Goal: Task Accomplishment & Management: Use online tool/utility

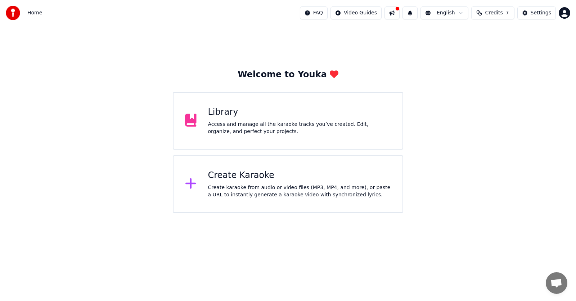
click at [269, 195] on div "Create karaoke from audio or video files (MP3, MP4, and more), or paste a URL t…" at bounding box center [299, 191] width 183 height 14
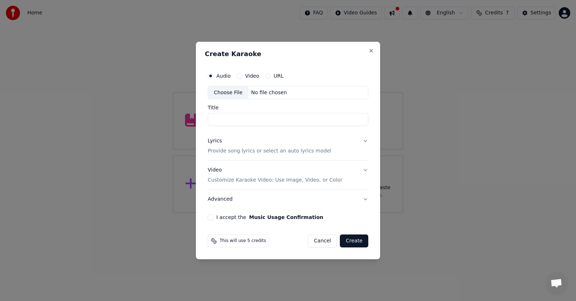
drag, startPoint x: 277, startPoint y: 81, endPoint x: 274, endPoint y: 78, distance: 4.8
click at [277, 81] on div "Audio Video URL" at bounding box center [288, 76] width 161 height 14
click at [274, 77] on label "URL" at bounding box center [279, 75] width 10 height 5
click at [271, 77] on button "URL" at bounding box center [268, 76] width 6 height 6
click at [274, 90] on input "text" at bounding box center [288, 93] width 161 height 14
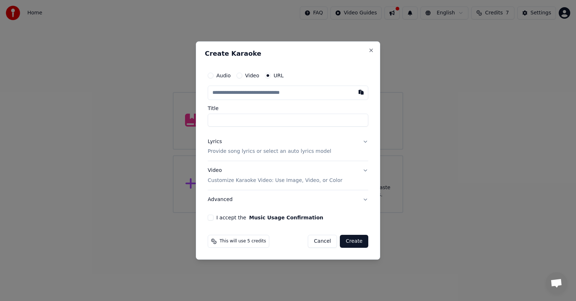
paste input "**********"
type input "**********"
click at [275, 149] on p "Provide song lyrics or select an auto lyrics model" at bounding box center [269, 151] width 123 height 7
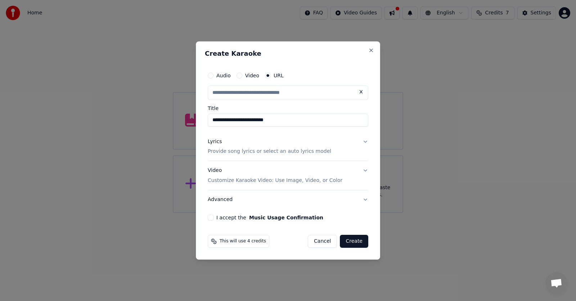
type input "**********"
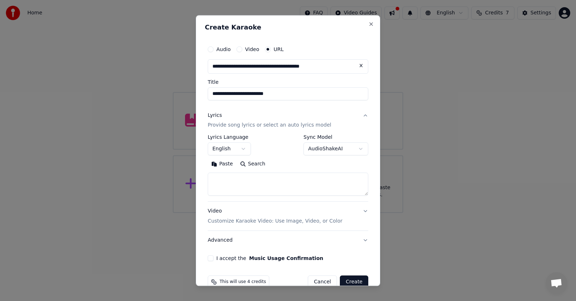
scroll to position [14, 0]
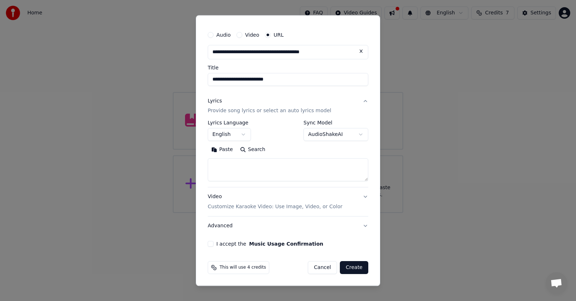
click at [236, 136] on button "English" at bounding box center [229, 134] width 43 height 13
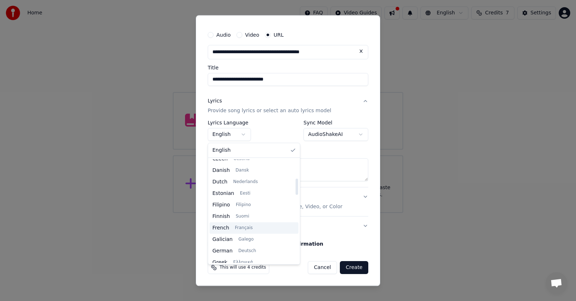
scroll to position [144, 0]
select select "**"
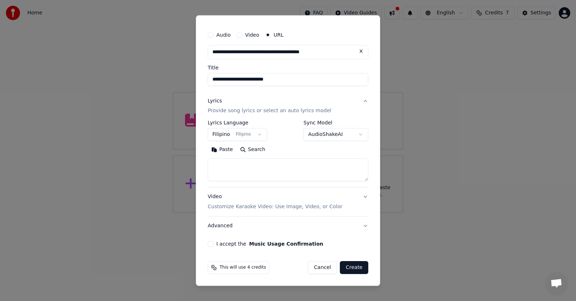
click at [240, 164] on textarea at bounding box center [288, 170] width 161 height 23
paste textarea "**********"
type textarea "**********"
click at [318, 207] on p "Customize Karaoke Video: Use Image, Video, or Color" at bounding box center [275, 207] width 135 height 7
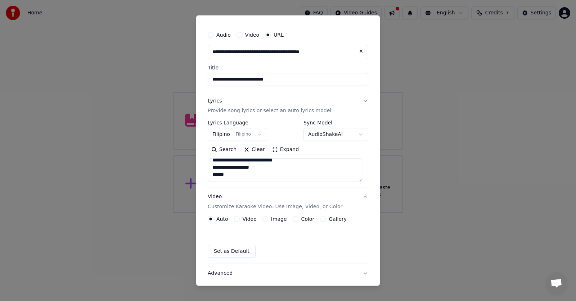
scroll to position [0, 0]
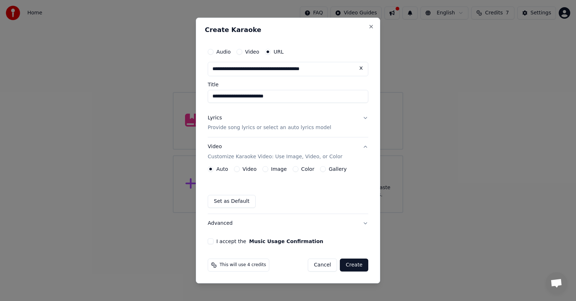
click at [274, 171] on label "Image" at bounding box center [279, 169] width 16 height 5
click at [268, 171] on button "Image" at bounding box center [265, 169] width 6 height 6
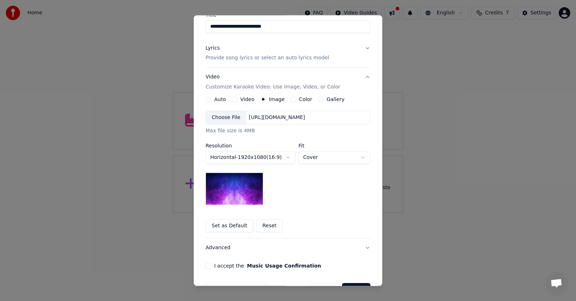
scroll to position [72, 0]
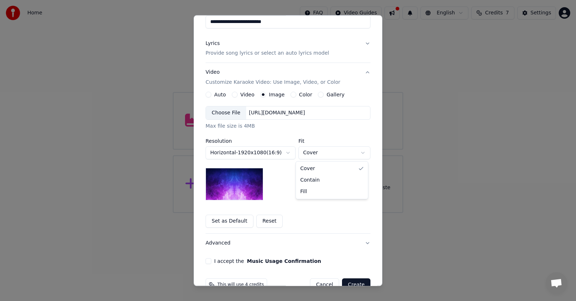
click at [323, 152] on body "**********" at bounding box center [288, 106] width 576 height 213
select select "****"
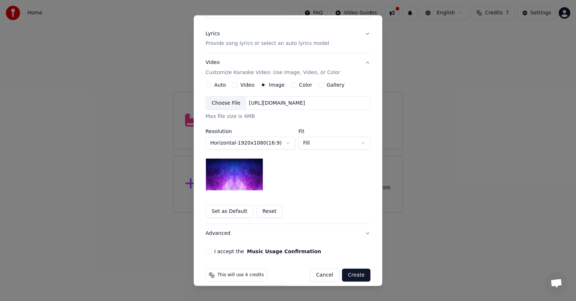
scroll to position [89, 0]
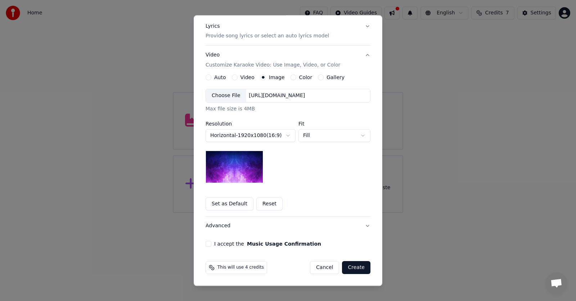
click at [242, 169] on img at bounding box center [234, 167] width 58 height 32
click at [259, 167] on img at bounding box center [234, 167] width 58 height 32
click at [246, 165] on img at bounding box center [234, 167] width 58 height 32
click at [225, 99] on div "Choose File" at bounding box center [226, 96] width 40 height 13
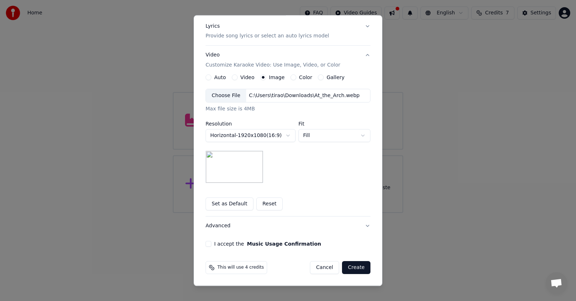
click at [326, 78] on label "Gallery" at bounding box center [335, 77] width 18 height 5
click at [320, 78] on button "Gallery" at bounding box center [321, 78] width 6 height 6
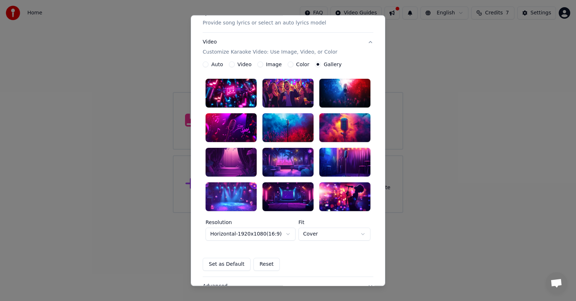
scroll to position [53, 0]
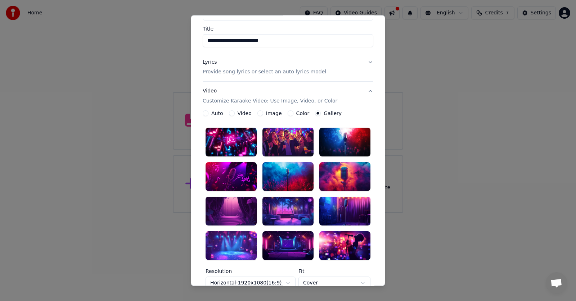
click at [266, 114] on label "Image" at bounding box center [274, 113] width 16 height 5
click at [262, 114] on button "Image" at bounding box center [260, 114] width 6 height 6
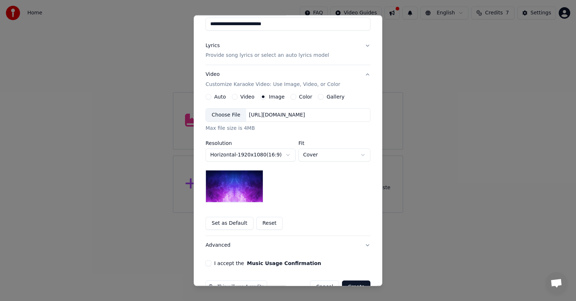
scroll to position [89, 0]
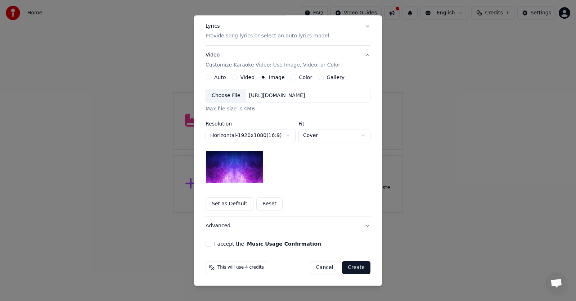
click at [227, 97] on div "Choose File" at bounding box center [226, 96] width 40 height 13
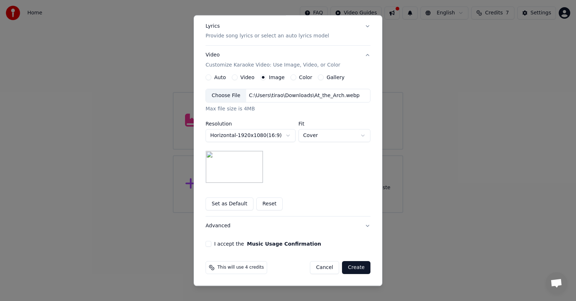
click at [207, 244] on button "I accept the Music Usage Confirmation" at bounding box center [208, 244] width 6 height 6
click at [359, 268] on button "Create" at bounding box center [356, 268] width 28 height 13
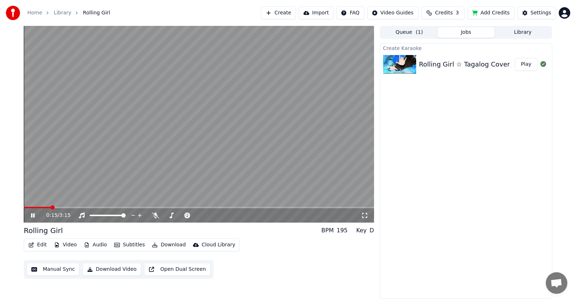
click at [51, 208] on span at bounding box center [199, 207] width 350 height 1
click at [363, 217] on icon at bounding box center [364, 216] width 7 height 6
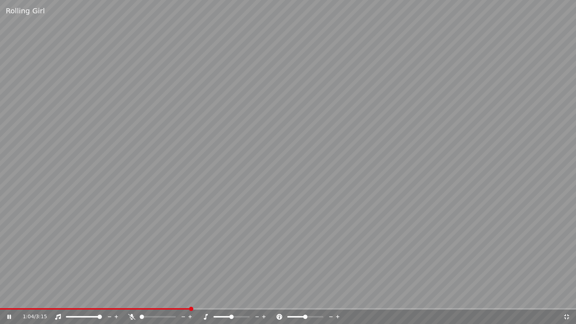
click at [132, 301] on icon at bounding box center [131, 317] width 7 height 6
click at [132, 301] on icon at bounding box center [132, 317] width 4 height 6
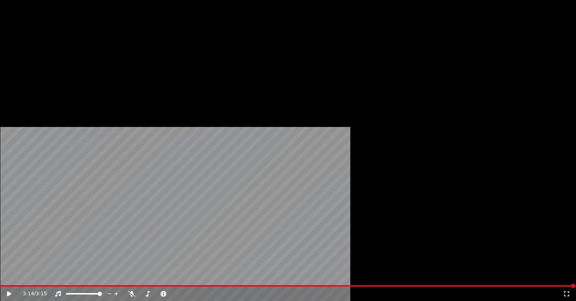
click at [35, 53] on button "Edit" at bounding box center [38, 48] width 24 height 10
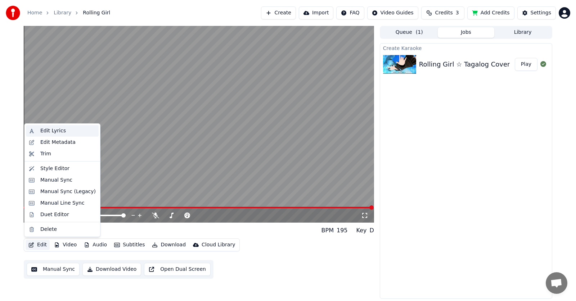
click at [60, 132] on div "Edit Lyrics" at bounding box center [53, 130] width 26 height 7
click at [40, 244] on button "Edit" at bounding box center [38, 245] width 24 height 10
click at [59, 144] on div "Edit Metadata" at bounding box center [57, 142] width 35 height 7
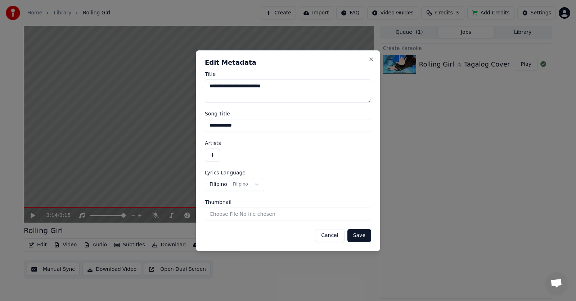
click at [249, 124] on input "**********" at bounding box center [288, 125] width 166 height 13
click at [218, 154] on button "button" at bounding box center [212, 155] width 15 height 13
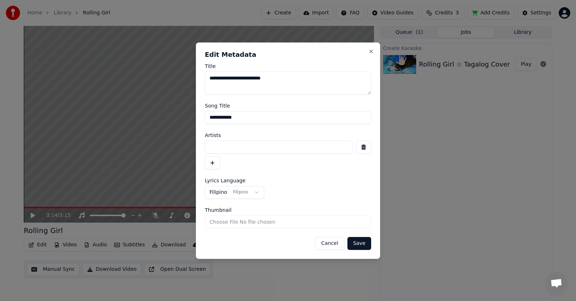
click at [232, 148] on input at bounding box center [279, 147] width 148 height 13
type input "******"
click at [366, 243] on button "Save" at bounding box center [359, 243] width 24 height 13
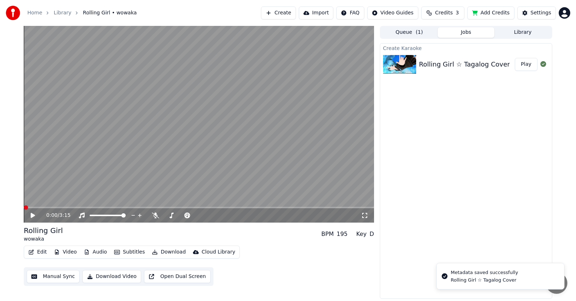
drag, startPoint x: 33, startPoint y: 220, endPoint x: 30, endPoint y: 217, distance: 3.8
click at [32, 219] on div "0:00 / 3:15" at bounding box center [199, 215] width 350 height 14
click at [30, 216] on icon at bounding box center [38, 216] width 17 height 6
click at [31, 208] on span at bounding box center [199, 207] width 350 height 1
click at [28, 208] on span at bounding box center [28, 207] width 9 height 1
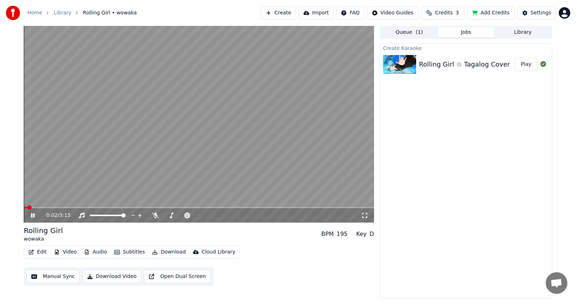
click at [23, 207] on div "0:02 / 3:15 Rolling Girl wowaka BPM 195 Key D Edit Video Audio Subtitles Downlo…" at bounding box center [288, 162] width 540 height 273
click at [27, 206] on span at bounding box center [29, 207] width 4 height 4
click at [20, 206] on div "0:02 / 3:15 Rolling Girl wowaka BPM 195 Key D Edit Video Audio Subtitles Downlo…" at bounding box center [288, 162] width 540 height 273
click at [363, 214] on icon at bounding box center [364, 215] width 5 height 5
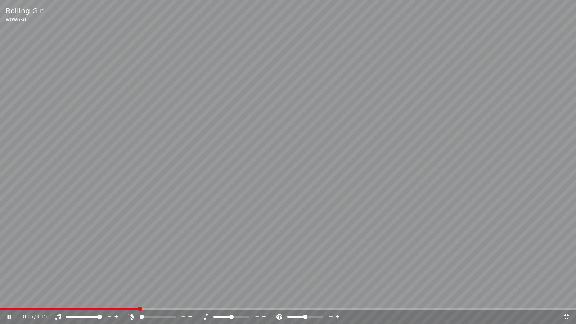
click at [139, 301] on span at bounding box center [69, 308] width 139 height 1
click at [139, 301] on span at bounding box center [140, 309] width 4 height 4
click at [562, 301] on div "1:00 / 3:15" at bounding box center [293, 316] width 540 height 7
click at [567, 301] on icon at bounding box center [566, 316] width 5 height 5
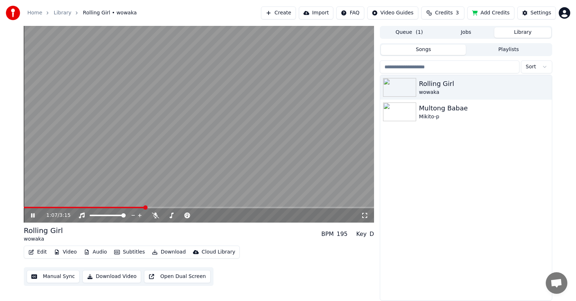
click at [519, 33] on button "Library" at bounding box center [522, 32] width 57 height 10
click at [433, 117] on div "Mikito-p" at bounding box center [480, 116] width 123 height 7
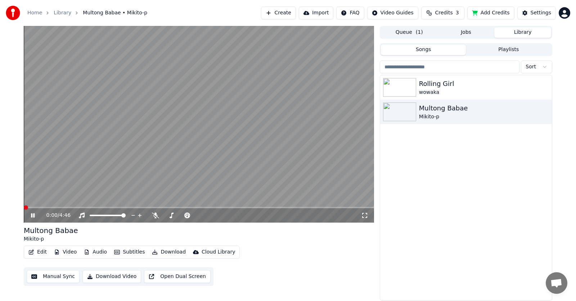
click at [49, 208] on span at bounding box center [199, 207] width 350 height 1
click at [249, 207] on span at bounding box center [199, 207] width 350 height 1
click at [71, 208] on span at bounding box center [48, 207] width 48 height 1
click at [100, 206] on video at bounding box center [199, 124] width 350 height 197
click at [100, 208] on span at bounding box center [199, 207] width 350 height 1
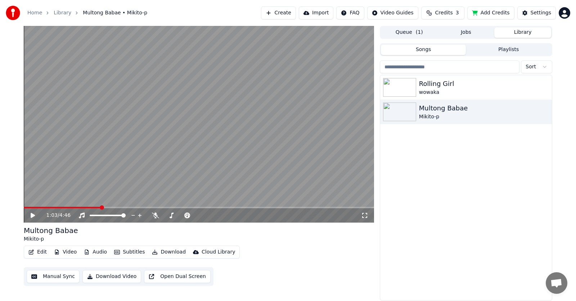
click at [30, 219] on div "1:03 / 4:46" at bounding box center [199, 215] width 344 height 7
click at [32, 217] on icon at bounding box center [33, 215] width 4 height 5
click at [91, 208] on span at bounding box center [63, 207] width 79 height 1
click at [102, 208] on span at bounding box center [104, 207] width 4 height 4
click at [422, 90] on div "wowaka" at bounding box center [480, 92] width 123 height 7
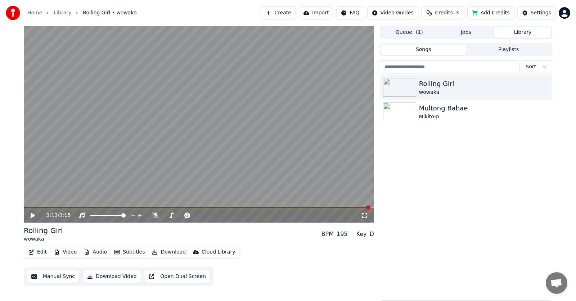
click at [290, 15] on button "Create" at bounding box center [278, 12] width 35 height 13
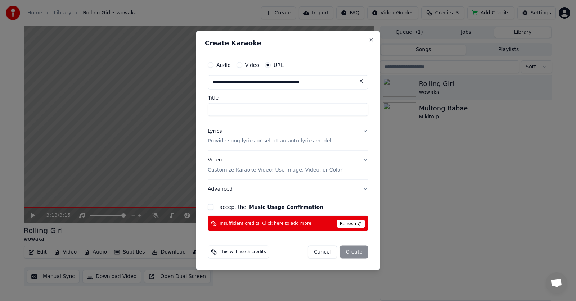
click at [268, 112] on input "Title" at bounding box center [288, 109] width 161 height 13
type input "**********"
click at [288, 141] on p "Provide song lyrics or select an auto lyrics model" at bounding box center [269, 140] width 123 height 7
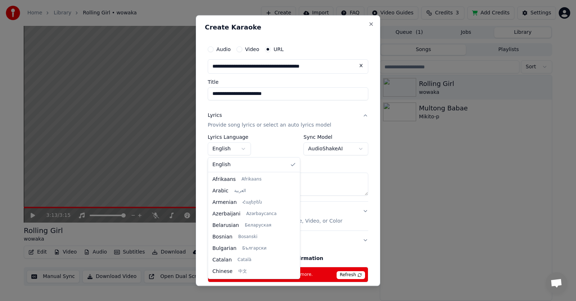
click at [238, 150] on body "**********" at bounding box center [288, 150] width 576 height 301
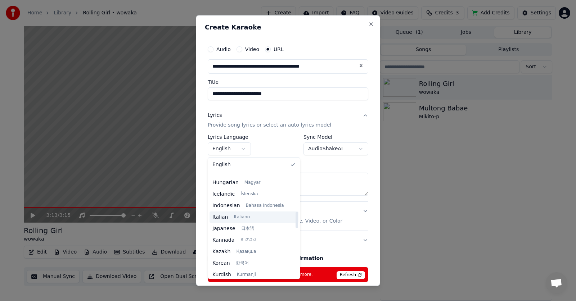
scroll to position [252, 0]
select select "**"
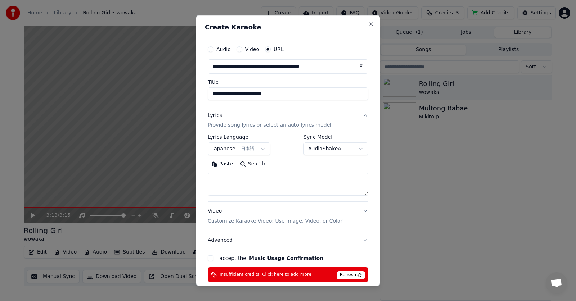
drag, startPoint x: 242, startPoint y: 184, endPoint x: 220, endPoint y: 205, distance: 31.0
click at [242, 184] on textarea at bounding box center [288, 184] width 161 height 23
paste textarea "**********"
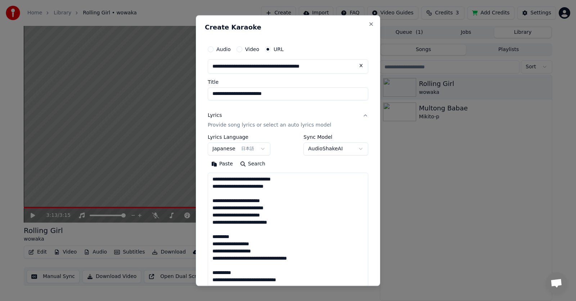
scroll to position [484, 0]
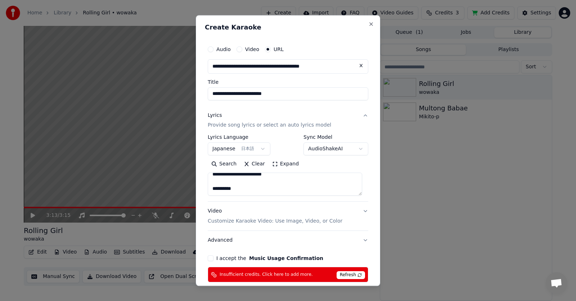
click at [286, 165] on button "Expand" at bounding box center [285, 165] width 34 height 12
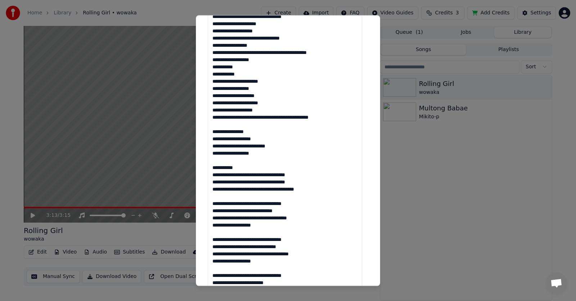
scroll to position [288, 0]
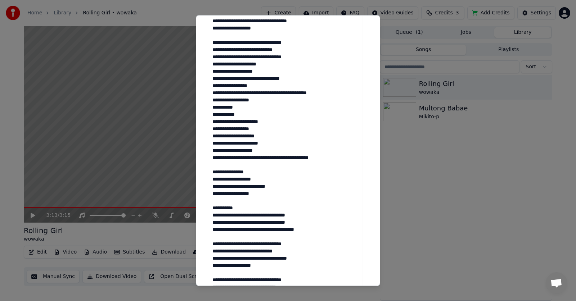
drag, startPoint x: 213, startPoint y: 129, endPoint x: 274, endPoint y: 131, distance: 61.2
click at [274, 131] on textarea at bounding box center [285, 139] width 154 height 509
drag, startPoint x: 212, startPoint y: 108, endPoint x: 277, endPoint y: 128, distance: 68.4
click at [277, 128] on textarea at bounding box center [285, 139] width 154 height 509
click at [213, 93] on textarea at bounding box center [285, 139] width 154 height 509
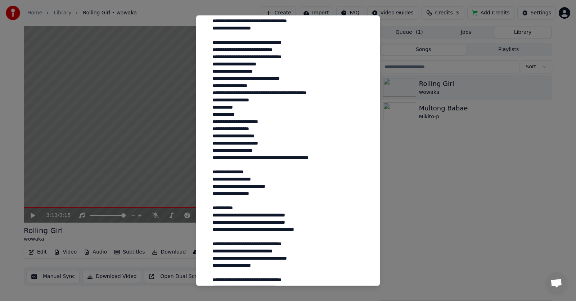
drag, startPoint x: 212, startPoint y: 72, endPoint x: 275, endPoint y: 136, distance: 90.1
click at [275, 136] on textarea at bounding box center [285, 139] width 154 height 509
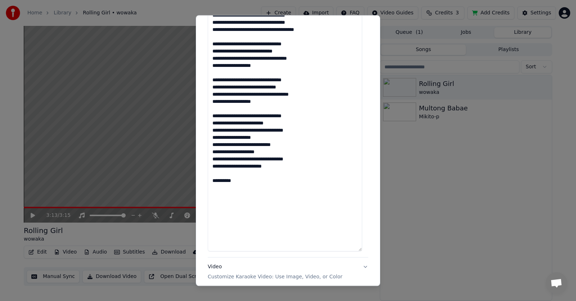
scroll to position [521, 0]
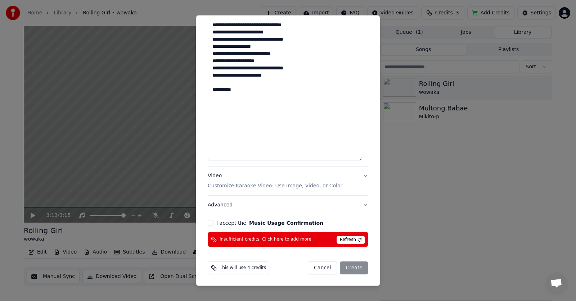
type textarea "**********"
click at [209, 222] on button "I accept the Music Usage Confirmation" at bounding box center [211, 224] width 6 height 6
click at [343, 239] on span "Refresh" at bounding box center [350, 240] width 28 height 8
click at [349, 238] on span "Refresh" at bounding box center [350, 240] width 28 height 8
click at [262, 183] on p "Customize Karaoke Video: Use Image, Video, or Color" at bounding box center [275, 186] width 135 height 7
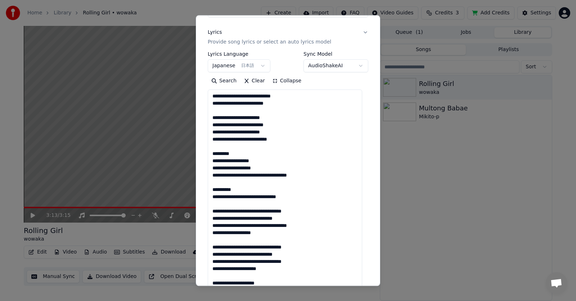
scroll to position [16, 0]
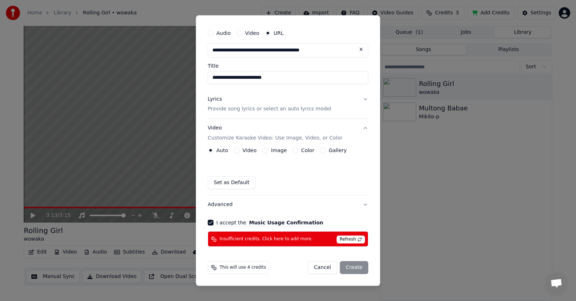
click at [243, 149] on label "Video" at bounding box center [250, 150] width 14 height 5
click at [240, 149] on button "Video" at bounding box center [237, 151] width 6 height 6
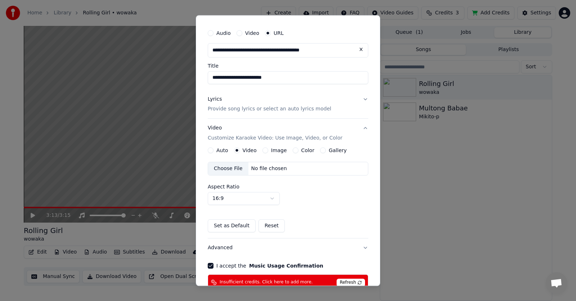
click at [236, 168] on div "Choose File" at bounding box center [228, 169] width 40 height 13
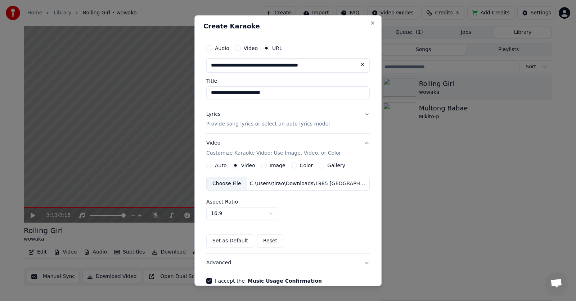
scroll to position [0, 0]
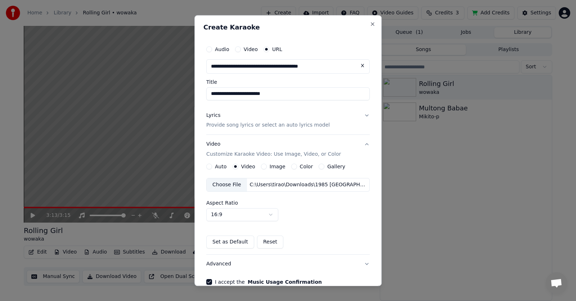
click at [239, 51] on div "Video" at bounding box center [246, 49] width 23 height 6
click at [235, 51] on button "Video" at bounding box center [238, 49] width 6 height 6
click at [208, 51] on button "Audio" at bounding box center [209, 49] width 6 height 6
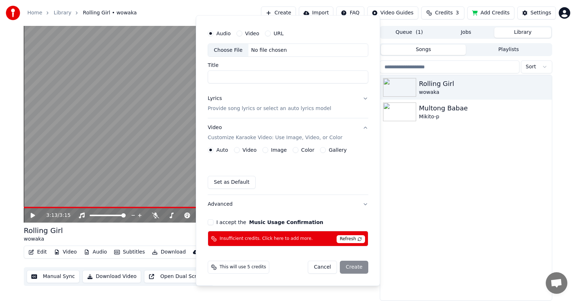
scroll to position [15, 0]
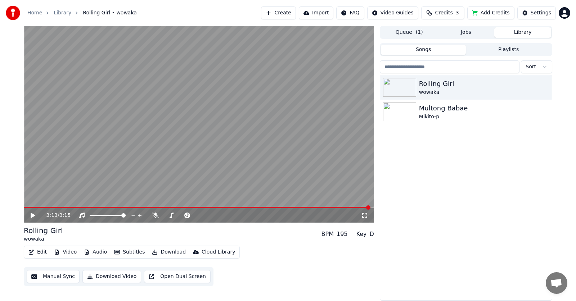
click at [443, 14] on span "Credits" at bounding box center [444, 12] width 18 height 7
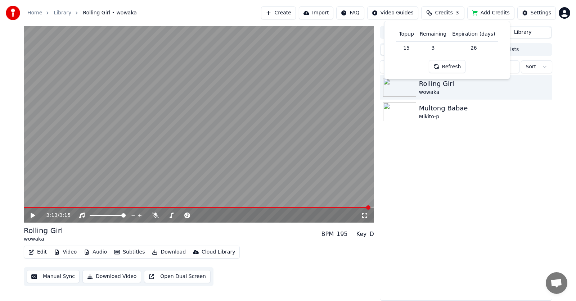
click at [451, 69] on button "Refresh" at bounding box center [447, 66] width 37 height 13
click at [459, 74] on div "Topup Remaining Expiration (days) 15 3 26 Refresh" at bounding box center [447, 50] width 126 height 58
click at [453, 68] on button "Refresh" at bounding box center [447, 66] width 37 height 13
click at [435, 49] on td "3" at bounding box center [433, 47] width 32 height 13
drag, startPoint x: 419, startPoint y: 48, endPoint x: 413, endPoint y: 48, distance: 5.4
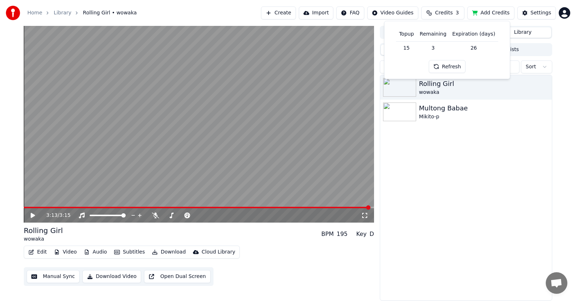
click at [416, 48] on td "15" at bounding box center [406, 47] width 21 height 13
click at [409, 48] on td "15" at bounding box center [406, 47] width 21 height 13
click at [487, 157] on div "Rolling Girl [PERSON_NAME] [PERSON_NAME]-p" at bounding box center [466, 187] width 172 height 225
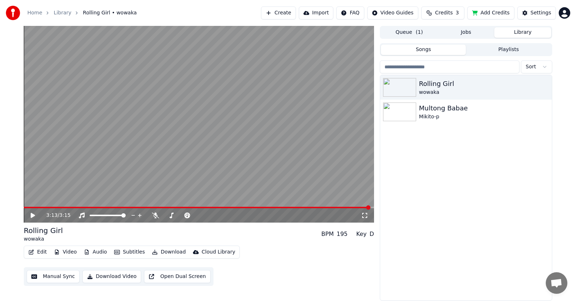
click at [487, 15] on button "Add Credits" at bounding box center [490, 12] width 47 height 13
click at [29, 216] on div "3:13 / 3:15" at bounding box center [199, 215] width 344 height 7
click at [59, 255] on button "Video" at bounding box center [65, 252] width 28 height 10
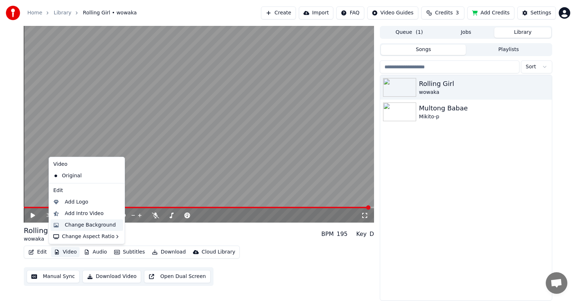
click at [81, 226] on div "Change Background" at bounding box center [90, 225] width 51 height 7
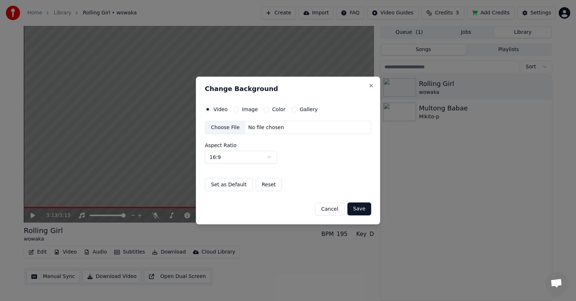
click at [232, 127] on div "Choose File" at bounding box center [225, 127] width 40 height 13
click at [366, 211] on button "Save" at bounding box center [359, 209] width 24 height 13
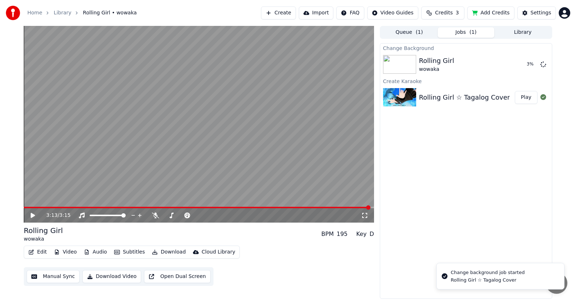
click at [32, 214] on icon at bounding box center [33, 215] width 4 height 5
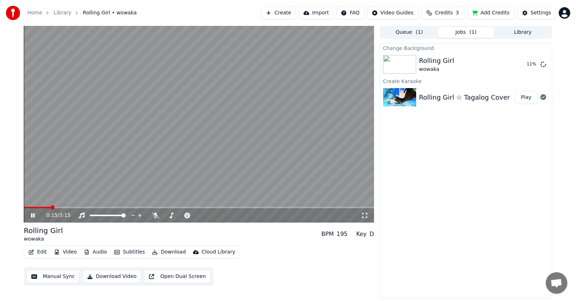
click at [50, 208] on span at bounding box center [199, 207] width 350 height 1
click at [50, 208] on span at bounding box center [52, 207] width 4 height 4
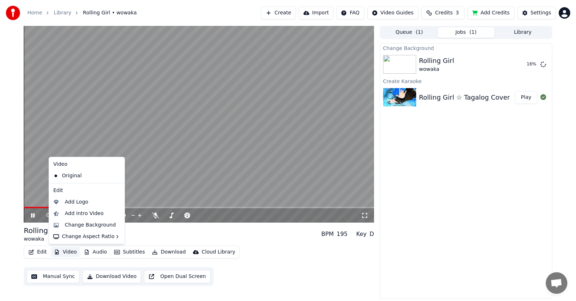
click at [70, 249] on button "Video" at bounding box center [65, 252] width 28 height 10
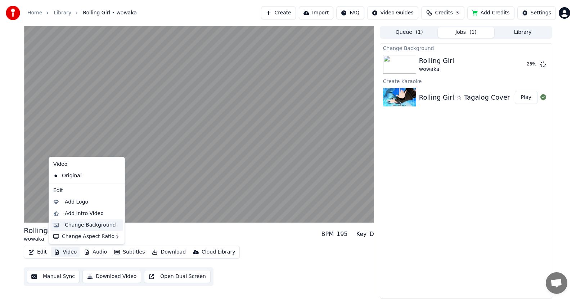
click at [83, 229] on div "Change Background" at bounding box center [86, 226] width 73 height 12
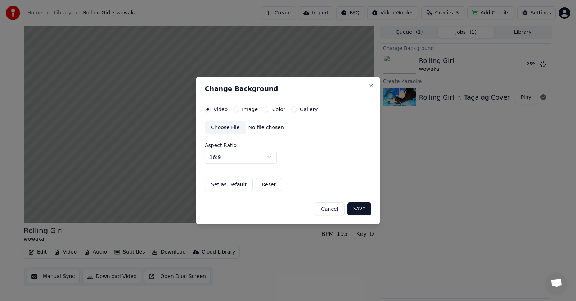
click at [231, 127] on div "Choose File" at bounding box center [225, 127] width 40 height 13
click at [361, 209] on button "Save" at bounding box center [359, 209] width 24 height 13
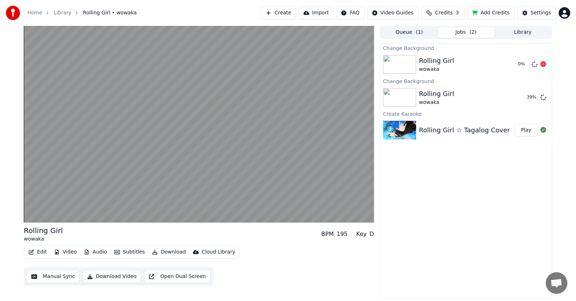
click at [546, 63] on div "0 %" at bounding box center [530, 64] width 37 height 9
click at [545, 63] on icon at bounding box center [543, 64] width 6 height 6
click at [63, 253] on button "Video" at bounding box center [65, 252] width 28 height 10
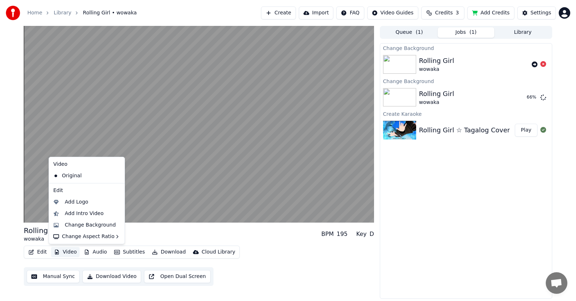
click at [63, 253] on button "Video" at bounding box center [65, 252] width 28 height 10
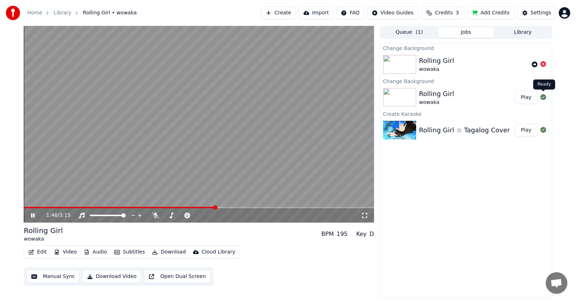
click at [526, 100] on button "Play" at bounding box center [526, 97] width 23 height 13
click at [364, 217] on icon at bounding box center [364, 216] width 7 height 6
drag, startPoint x: 544, startPoint y: 25, endPoint x: 533, endPoint y: 28, distance: 10.8
click at [542, 25] on div "Home Library Rolling Girl • wowaka Create Import FAQ Video Guides Credits 3 Add…" at bounding box center [288, 13] width 576 height 26
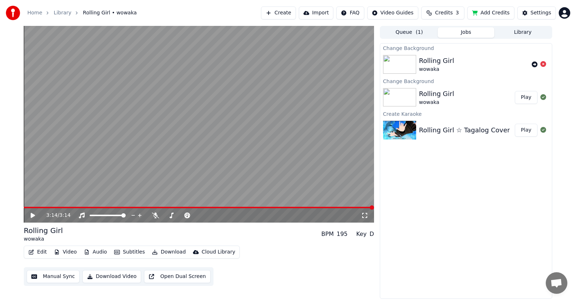
click at [530, 32] on button "Library" at bounding box center [522, 32] width 57 height 10
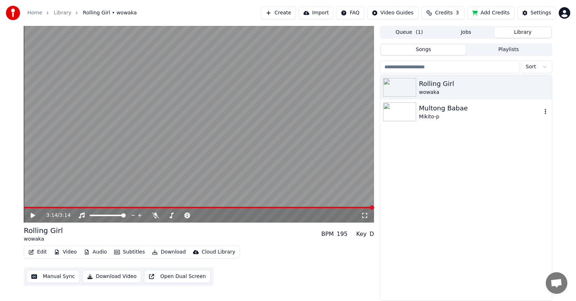
click at [405, 113] on img at bounding box center [399, 112] width 33 height 19
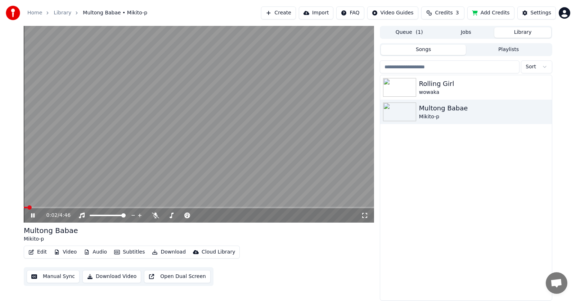
click at [52, 207] on span at bounding box center [199, 207] width 350 height 1
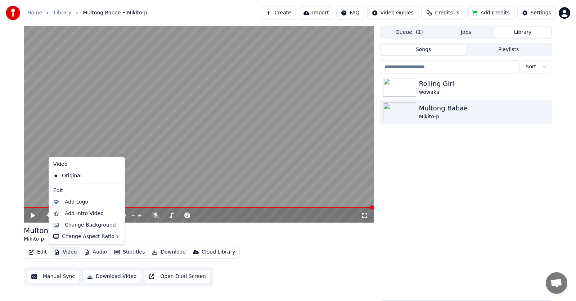
click at [69, 255] on button "Video" at bounding box center [65, 252] width 28 height 10
click at [88, 228] on div "Change Background" at bounding box center [90, 225] width 51 height 7
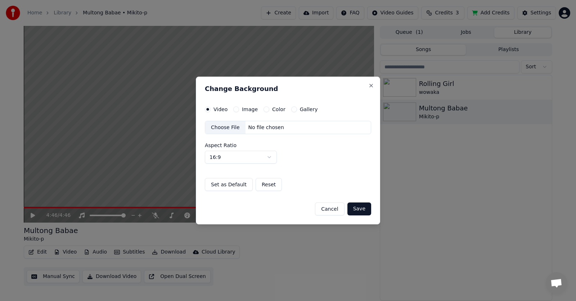
click at [230, 126] on div "Choose File" at bounding box center [225, 127] width 40 height 13
click at [239, 158] on body "Home Library Multong Babae • Mikito-p Create Import FAQ Video Guides Credits 3 …" at bounding box center [288, 150] width 576 height 301
click at [253, 158] on body "Home Library Multong Babae • Mikito-p Create Import FAQ Video Guides Credits 3 …" at bounding box center [288, 150] width 576 height 301
select select "****"
click at [360, 207] on button "Save" at bounding box center [359, 209] width 24 height 13
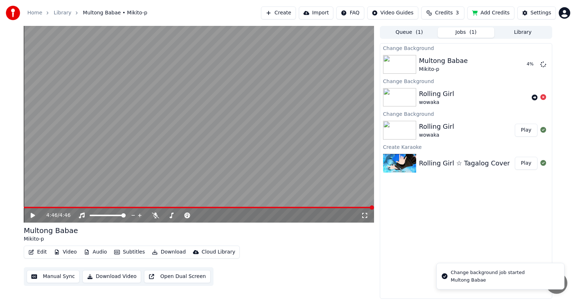
click at [419, 35] on span "( 1 )" at bounding box center [419, 32] width 7 height 7
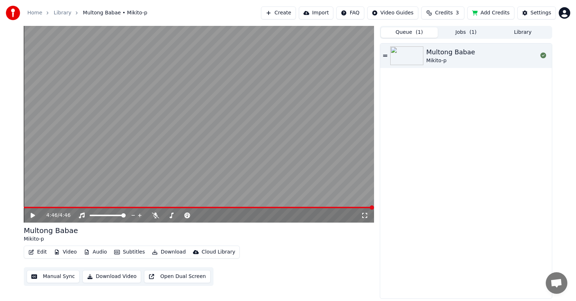
click at [460, 30] on button "Jobs ( 1 )" at bounding box center [466, 32] width 57 height 10
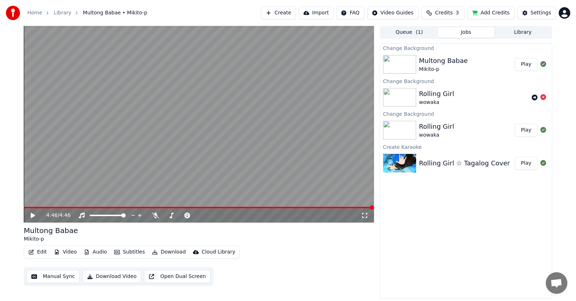
click at [527, 67] on button "Play" at bounding box center [526, 64] width 23 height 13
click at [50, 207] on span at bounding box center [199, 207] width 350 height 1
click at [365, 214] on icon at bounding box center [364, 216] width 7 height 6
click at [521, 28] on button "Library" at bounding box center [522, 32] width 57 height 10
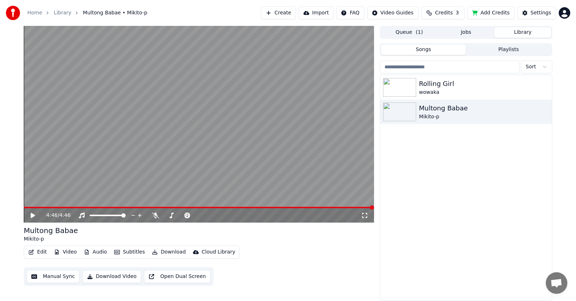
click at [30, 216] on icon at bounding box center [38, 216] width 17 height 6
click at [63, 205] on video at bounding box center [199, 124] width 350 height 197
click at [64, 208] on span at bounding box center [199, 207] width 350 height 1
click at [35, 217] on icon at bounding box center [38, 216] width 17 height 6
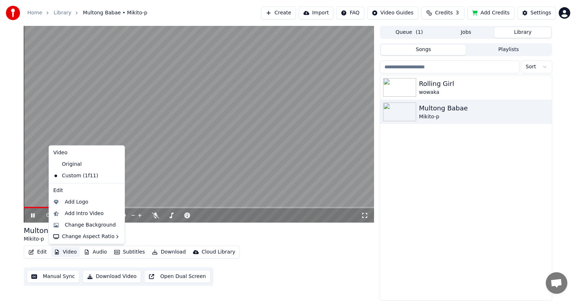
click at [73, 250] on button "Video" at bounding box center [65, 252] width 28 height 10
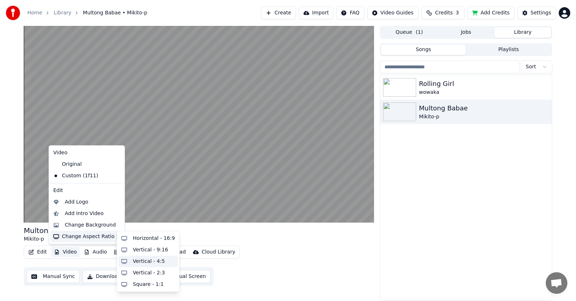
click at [150, 263] on div "Vertical - 4:5" at bounding box center [149, 261] width 32 height 7
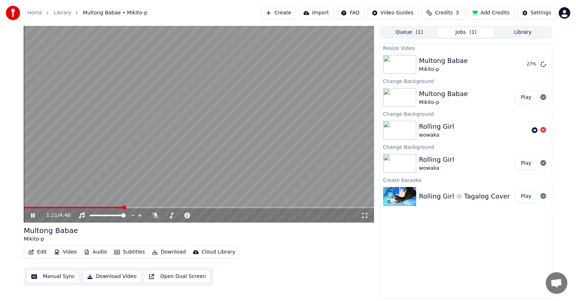
click at [100, 206] on video at bounding box center [199, 124] width 350 height 197
click at [100, 207] on span at bounding box center [74, 207] width 100 height 1
click at [32, 217] on icon at bounding box center [33, 215] width 4 height 5
click at [91, 208] on span at bounding box center [123, 207] width 198 height 1
click at [521, 64] on button "Play" at bounding box center [526, 64] width 23 height 13
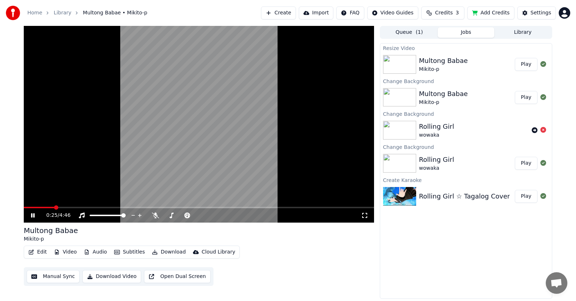
click at [54, 208] on span at bounding box center [199, 207] width 350 height 1
click at [78, 208] on span at bounding box center [199, 207] width 350 height 1
click at [364, 218] on icon at bounding box center [364, 216] width 7 height 6
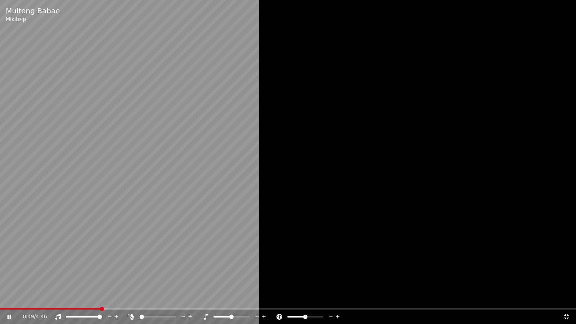
click at [107, 212] on video at bounding box center [288, 162] width 576 height 324
click at [139, 224] on video at bounding box center [288, 162] width 576 height 324
click at [567, 301] on icon at bounding box center [566, 316] width 5 height 5
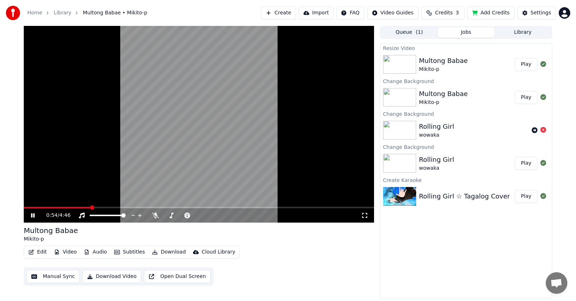
click at [367, 216] on icon at bounding box center [364, 216] width 7 height 6
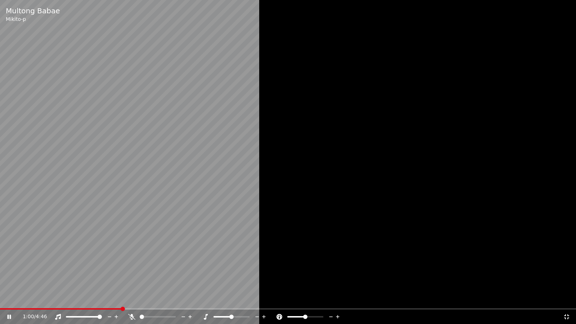
click at [569, 301] on icon at bounding box center [566, 317] width 7 height 6
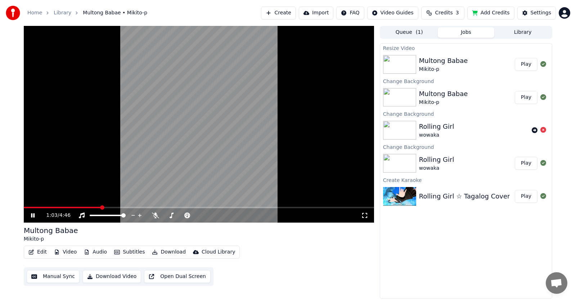
click at [486, 93] on div "[PERSON_NAME]-p" at bounding box center [467, 97] width 96 height 17
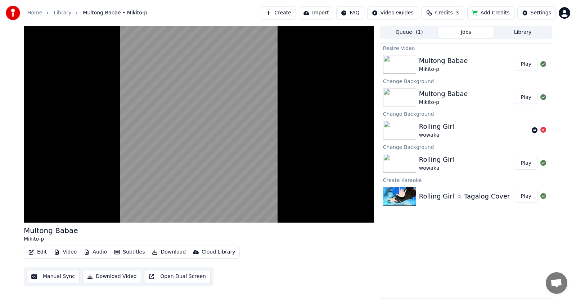
click at [486, 93] on div "[PERSON_NAME]-p" at bounding box center [467, 97] width 96 height 17
click at [530, 96] on button "Play" at bounding box center [526, 97] width 23 height 13
click at [67, 254] on button "Video" at bounding box center [65, 252] width 28 height 10
